Goal: Task Accomplishment & Management: Complete application form

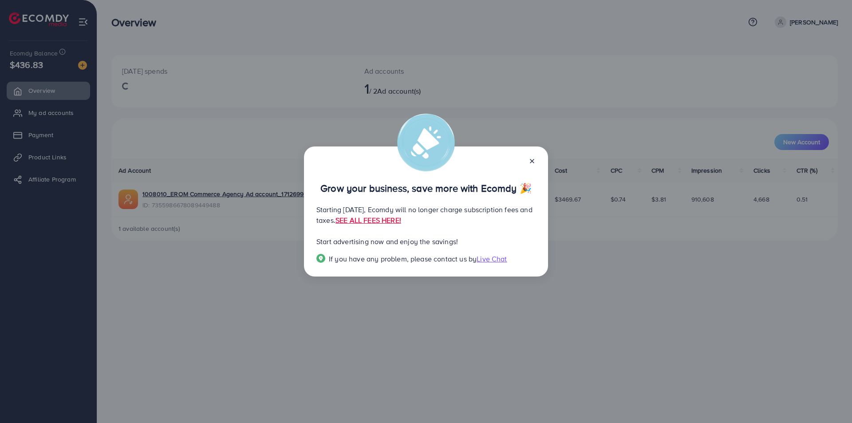
click at [534, 161] on icon at bounding box center [532, 161] width 7 height 7
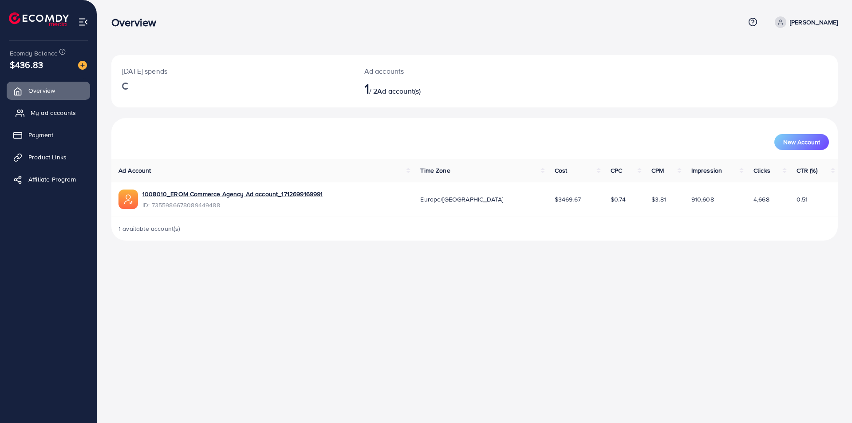
click at [76, 110] on link "My ad accounts" at bounding box center [48, 113] width 83 height 18
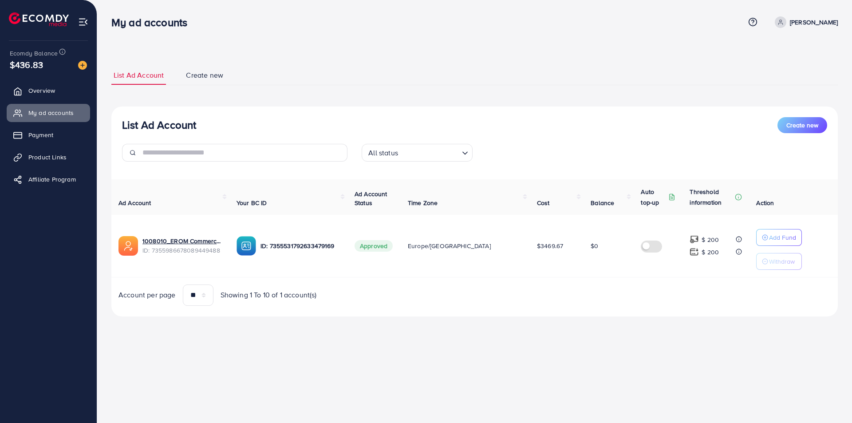
click at [574, 123] on div "List Ad Account Create new" at bounding box center [474, 125] width 705 height 16
click at [209, 81] on link "Create new" at bounding box center [205, 75] width 42 height 19
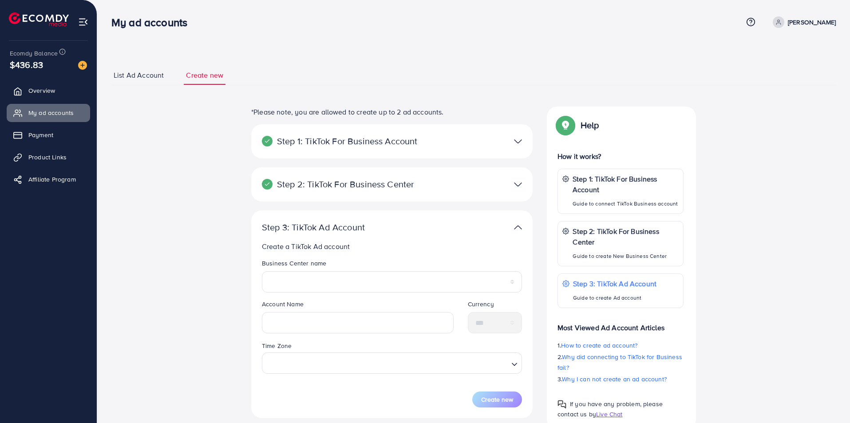
click at [147, 76] on span "List Ad Account" at bounding box center [139, 75] width 50 height 10
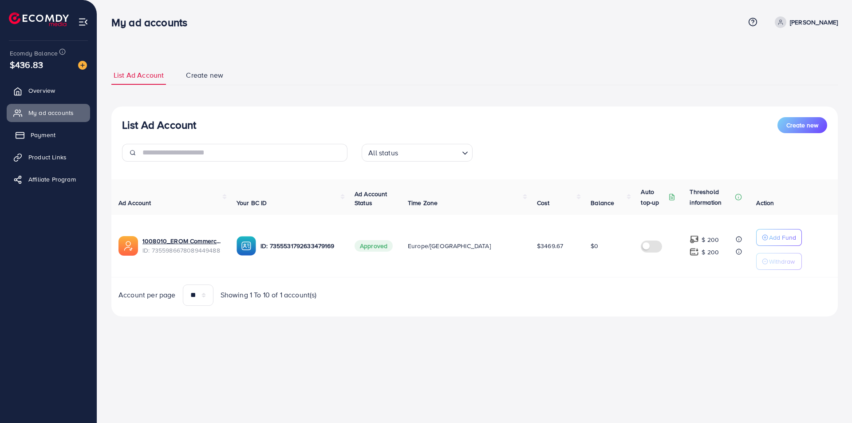
drag, startPoint x: 51, startPoint y: 124, endPoint x: 50, endPoint y: 131, distance: 7.2
click at [50, 131] on ul "Overview My ad accounts Payment Product Links Affiliate Program" at bounding box center [48, 137] width 97 height 119
click at [50, 131] on span "Payment" at bounding box center [43, 135] width 25 height 9
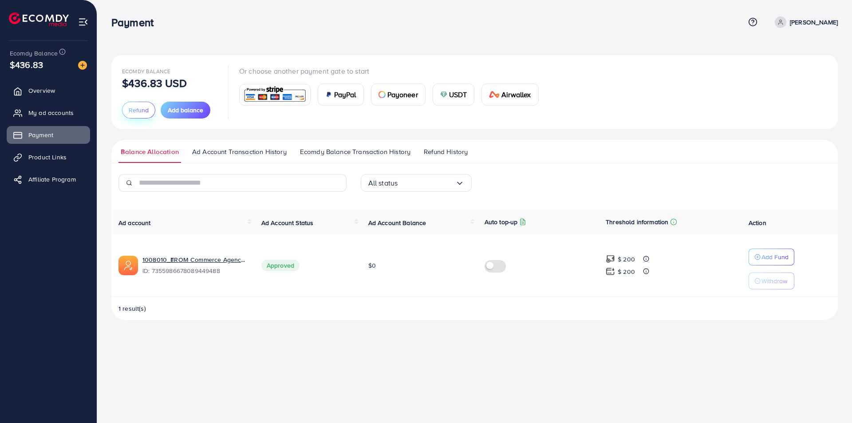
click at [141, 111] on span "Refund" at bounding box center [139, 110] width 20 height 9
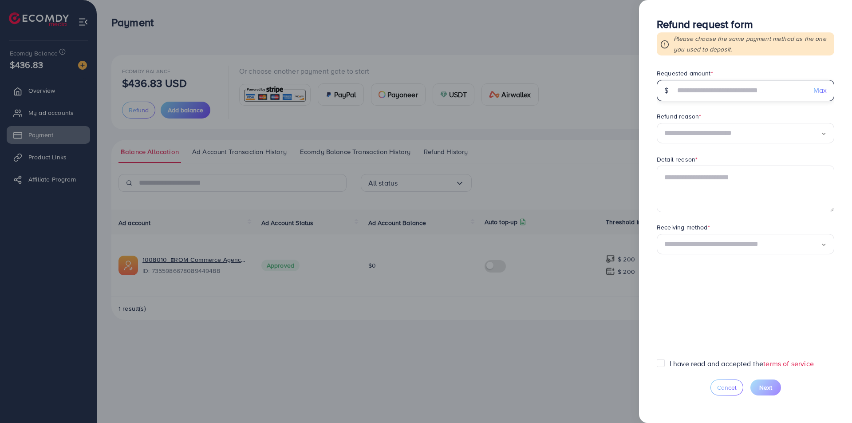
click at [701, 99] on input "text" at bounding box center [740, 90] width 131 height 21
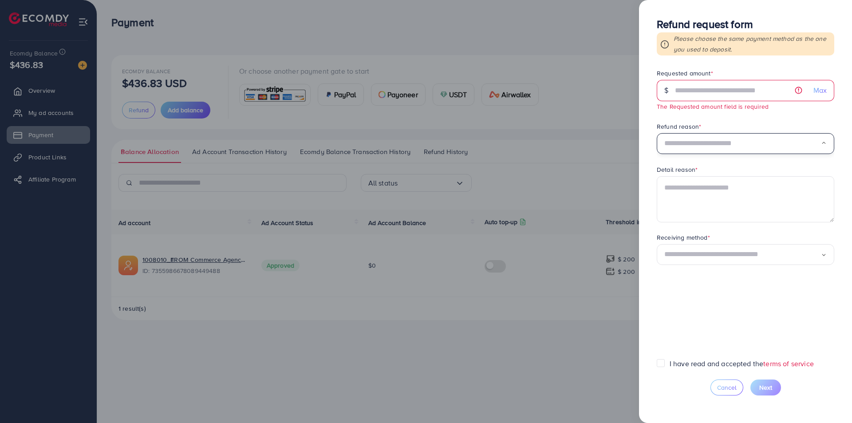
click at [712, 129] on div "Refund reason * Loading... Permanent service discontinuation Temporarily stop u…" at bounding box center [746, 138] width 178 height 32
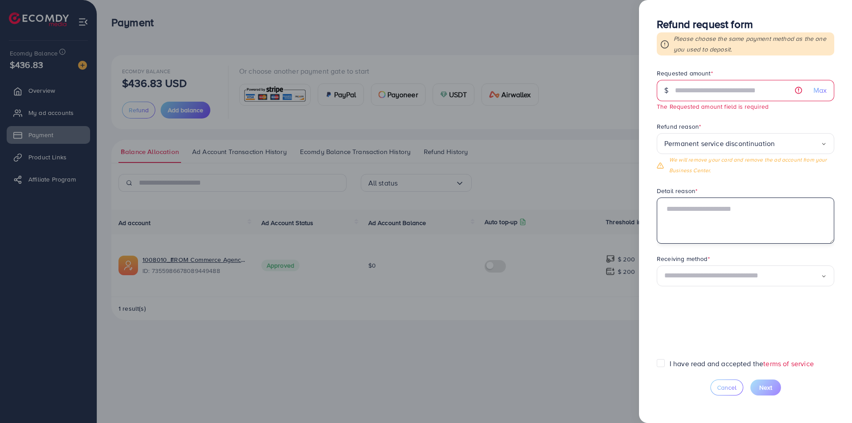
click at [716, 208] on textarea at bounding box center [746, 221] width 178 height 46
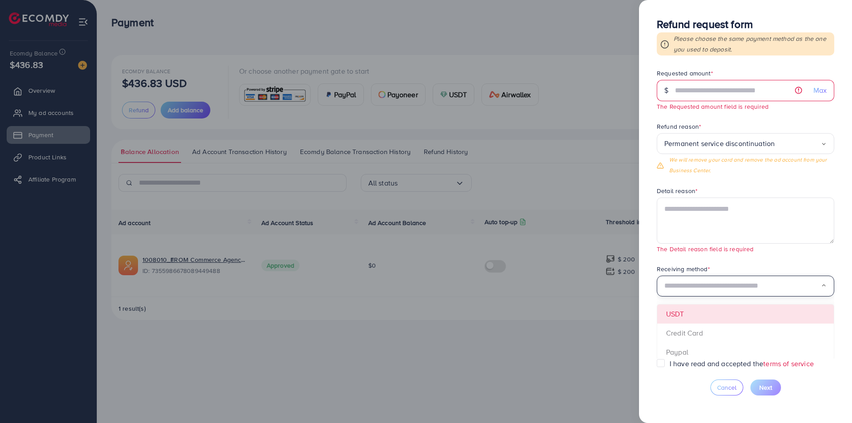
click at [718, 280] on input "Search for option" at bounding box center [743, 286] width 157 height 14
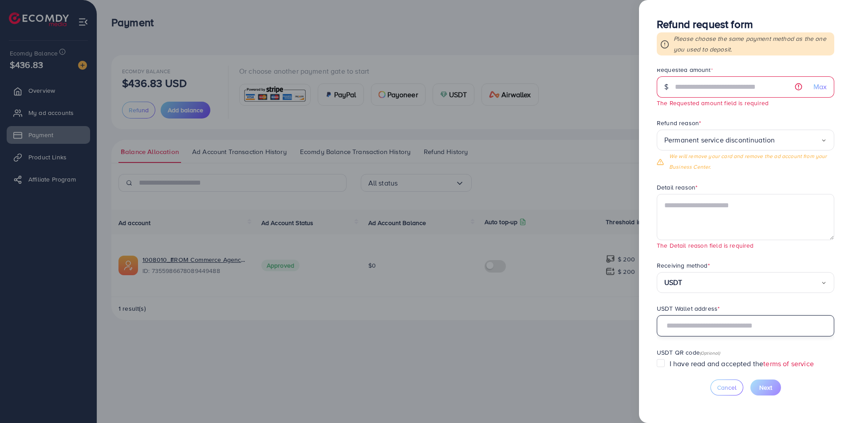
click at [693, 329] on input "text" at bounding box center [746, 325] width 178 height 21
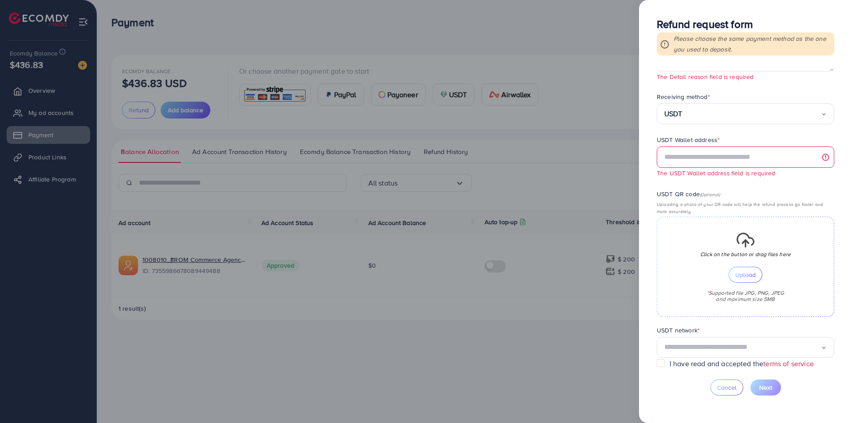
click at [713, 142] on label "USDT Wallet address *" at bounding box center [688, 139] width 63 height 9
click at [717, 149] on input "text" at bounding box center [746, 156] width 178 height 21
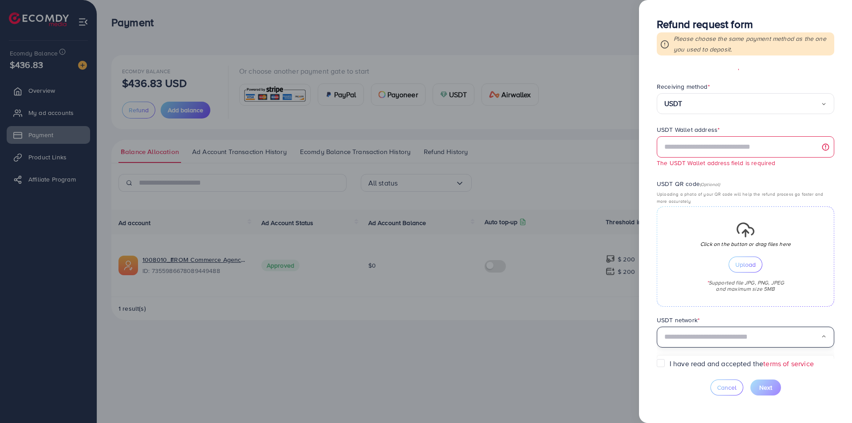
click at [741, 337] on input "Search for option" at bounding box center [743, 337] width 157 height 14
click at [694, 360] on label "I have read and accepted the terms of service" at bounding box center [742, 364] width 144 height 10
click at [704, 146] on input "text" at bounding box center [746, 146] width 178 height 21
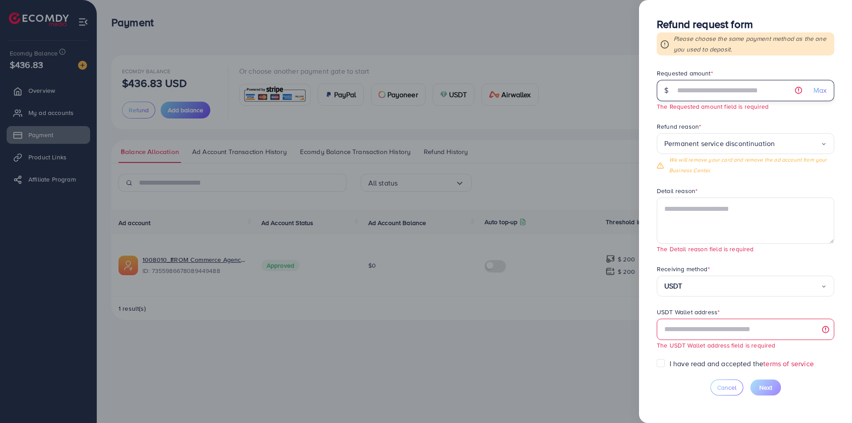
click at [723, 88] on input "text" at bounding box center [740, 90] width 131 height 21
click at [818, 95] on span "Max" at bounding box center [820, 90] width 13 height 10
type input "******"
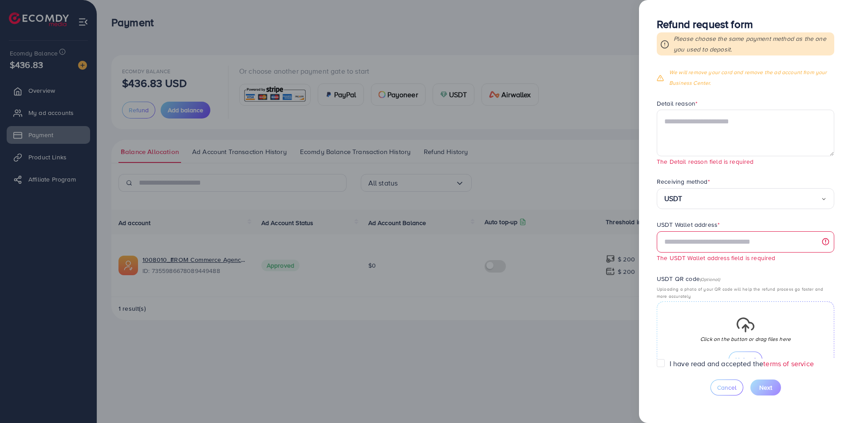
scroll to position [78, 0]
click at [705, 234] on input "text" at bounding box center [746, 241] width 178 height 21
paste input "**********"
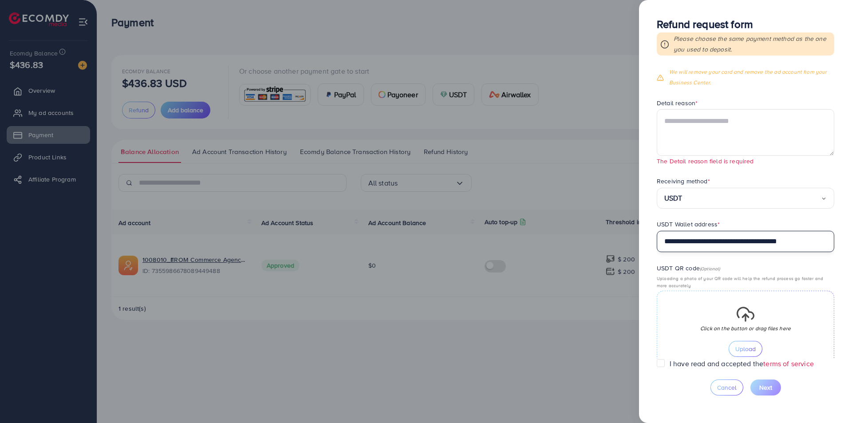
type input "**********"
click at [754, 127] on textarea at bounding box center [746, 132] width 178 height 46
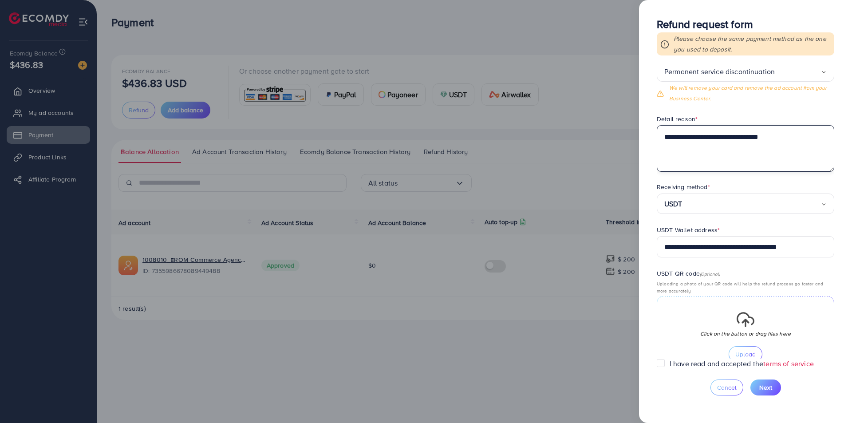
scroll to position [62, 0]
type textarea "**********"
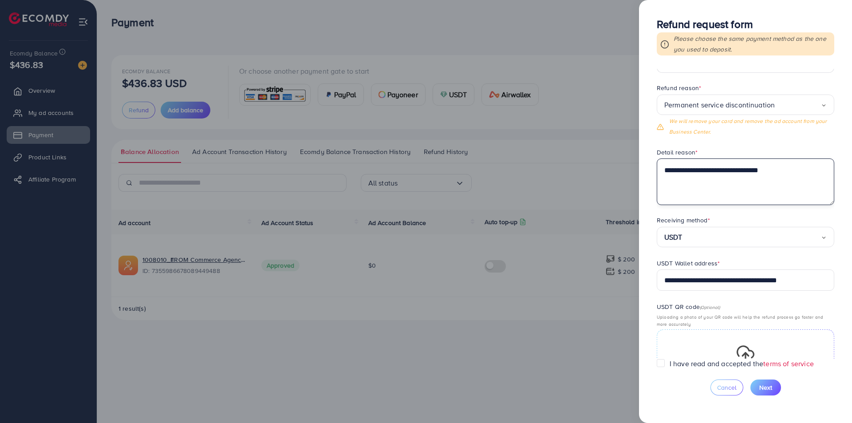
scroll to position [0, 0]
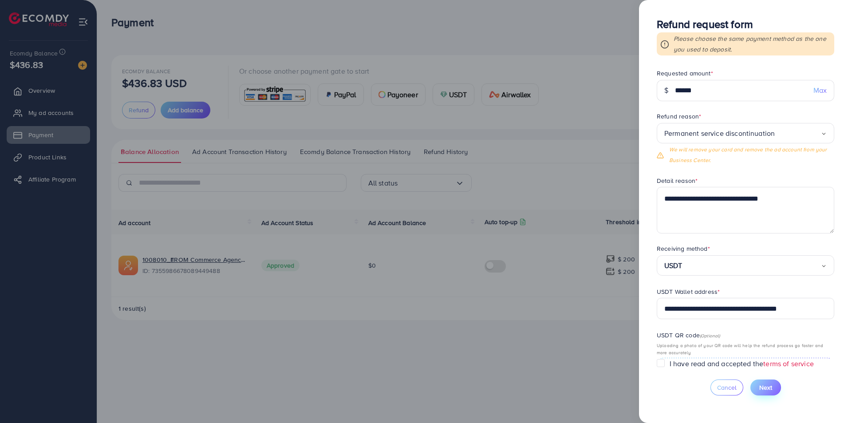
click at [764, 380] on button "Next" at bounding box center [766, 388] width 31 height 16
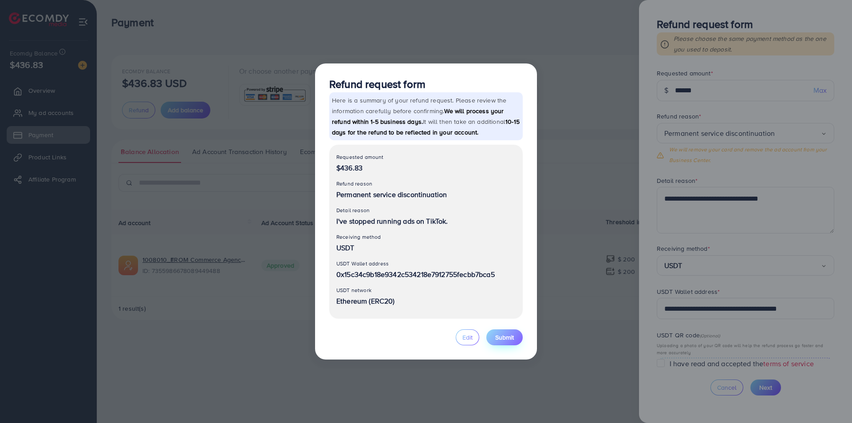
click at [498, 336] on span "Submit" at bounding box center [504, 337] width 19 height 9
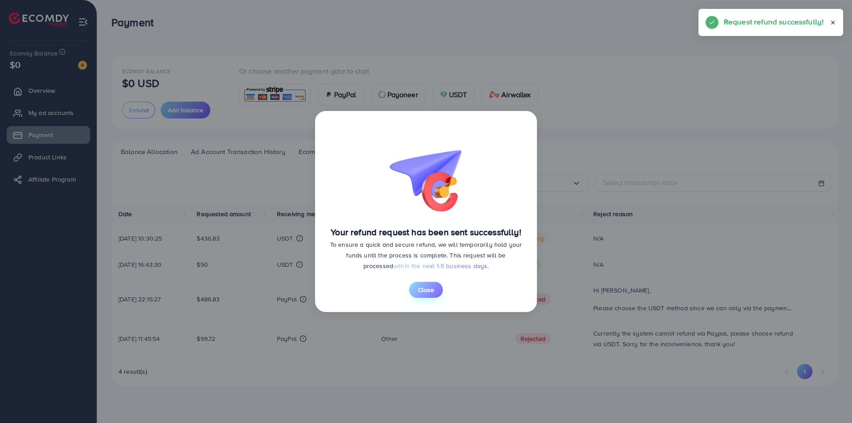
click at [432, 291] on span "Close" at bounding box center [426, 289] width 16 height 9
